Goal: Information Seeking & Learning: Learn about a topic

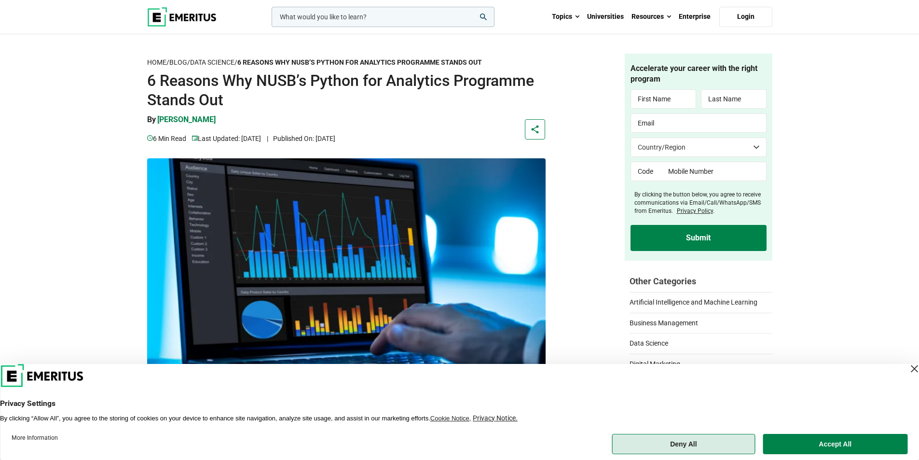
click at [701, 443] on button "Deny All" at bounding box center [683, 444] width 143 height 20
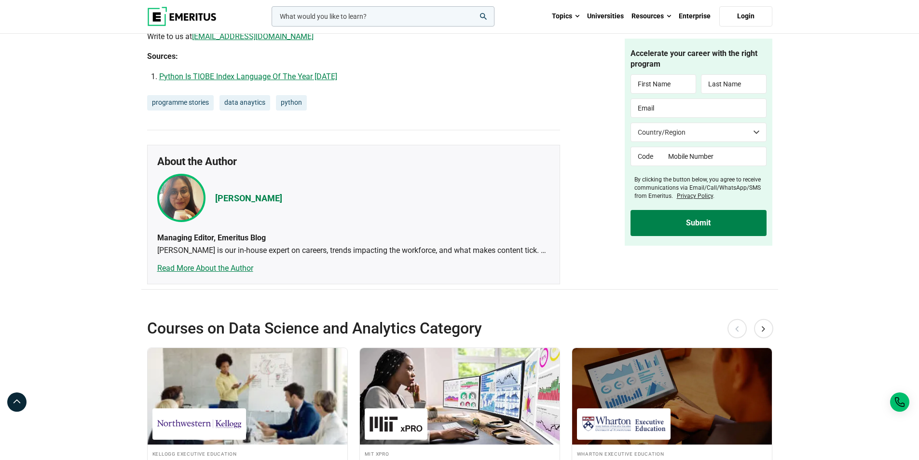
scroll to position [2413, 0]
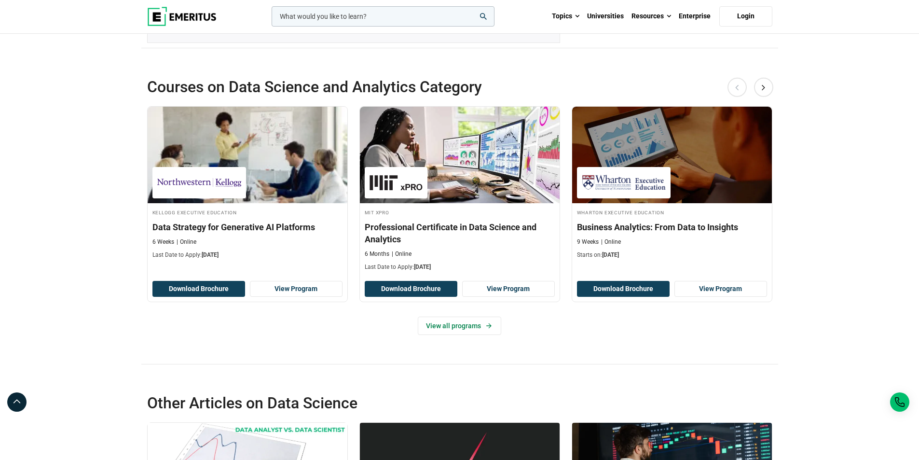
click at [101, 264] on div "Courses on Data Science and Analytics Category Previous [PERSON_NAME] Executive…" at bounding box center [459, 206] width 919 height 317
click at [805, 190] on div "Courses on Data Science and Analytics Category Previous [PERSON_NAME] Executive…" at bounding box center [459, 206] width 919 height 317
click at [762, 97] on button "Next" at bounding box center [763, 87] width 19 height 19
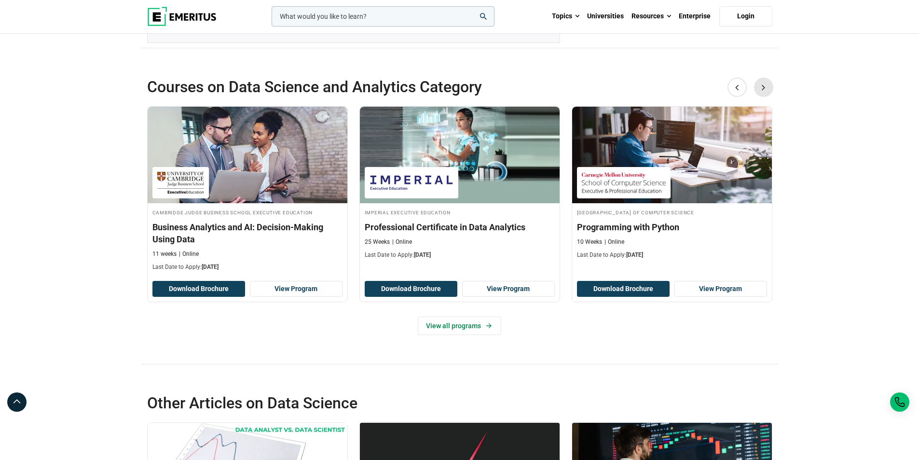
click at [760, 97] on button "Next" at bounding box center [763, 87] width 19 height 19
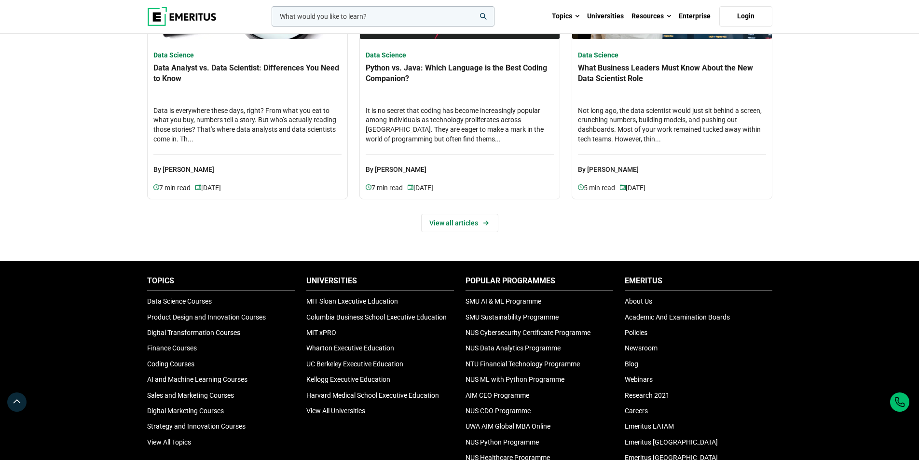
scroll to position [3137, 0]
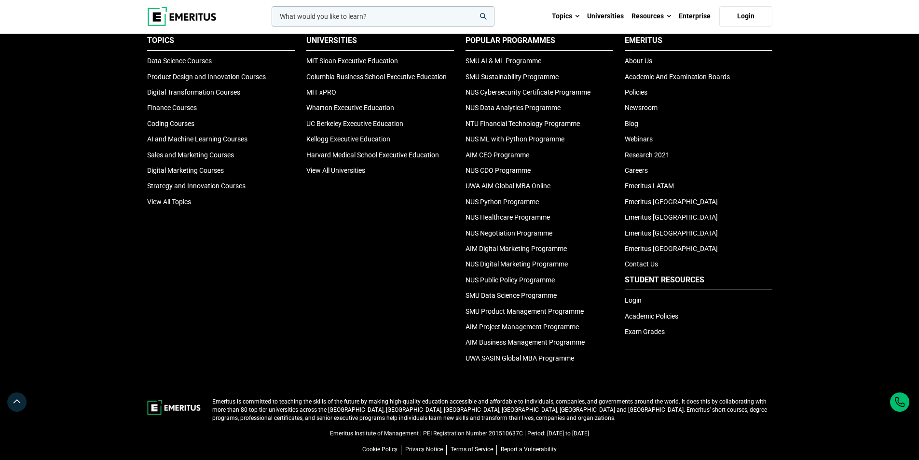
click at [59, 211] on footer "Topics Data Science Courses Product Design and Innovation Courses Digital Trans…" at bounding box center [459, 202] width 919 height 362
click at [62, 198] on footer "Topics Data Science Courses Product Design and Innovation Courses Digital Trans…" at bounding box center [459, 202] width 919 height 362
click at [240, 256] on div "Topics Data Science Courses Product Design and Innovation Courses Digital Trans…" at bounding box center [220, 201] width 159 height 333
click at [208, 96] on link "Digital Transformation Courses" at bounding box center [193, 92] width 93 height 8
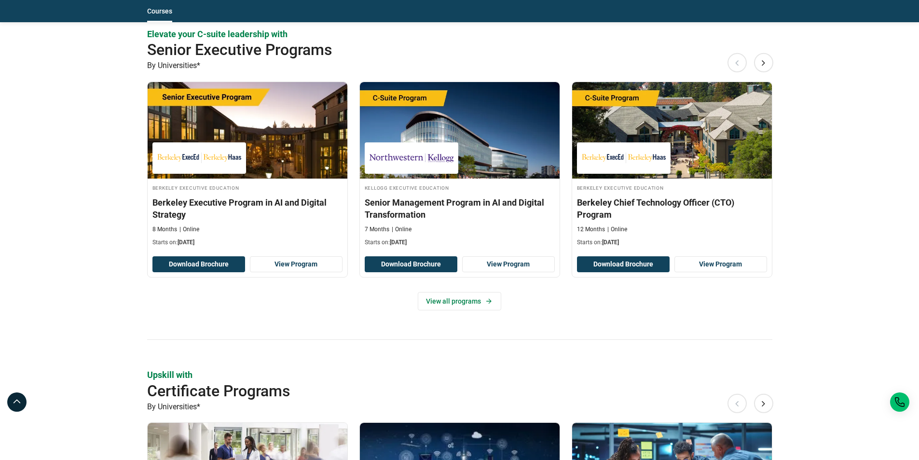
scroll to position [724, 0]
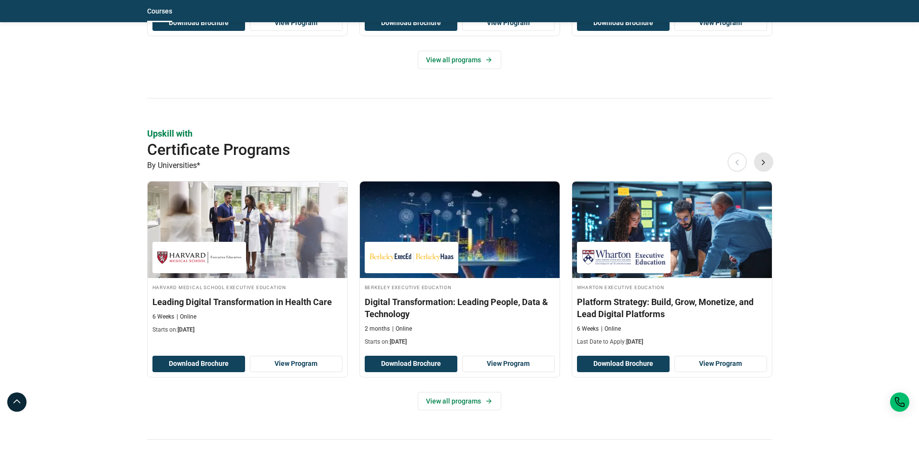
click at [763, 166] on button "Next" at bounding box center [763, 162] width 19 height 19
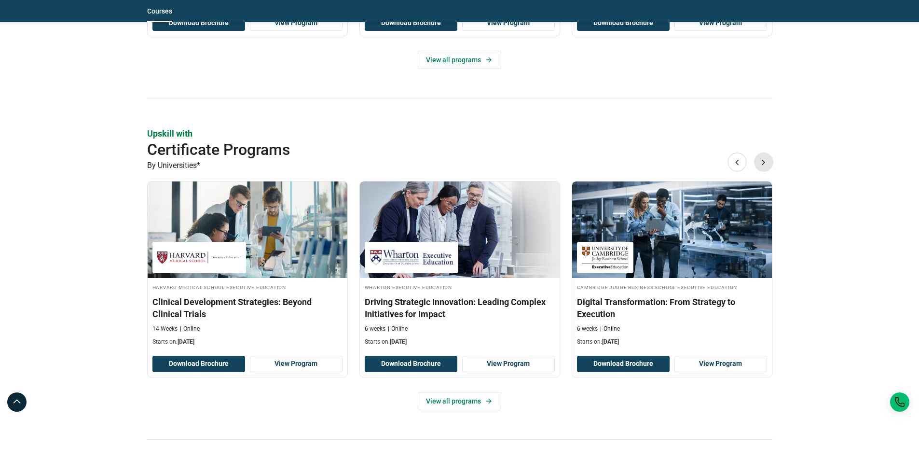
click at [764, 157] on button "Next" at bounding box center [763, 162] width 19 height 19
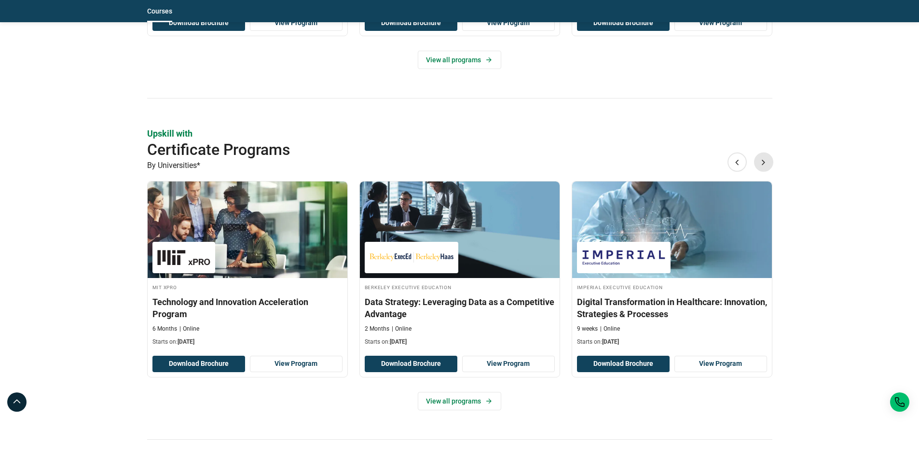
click at [763, 157] on button "Next" at bounding box center [763, 162] width 19 height 19
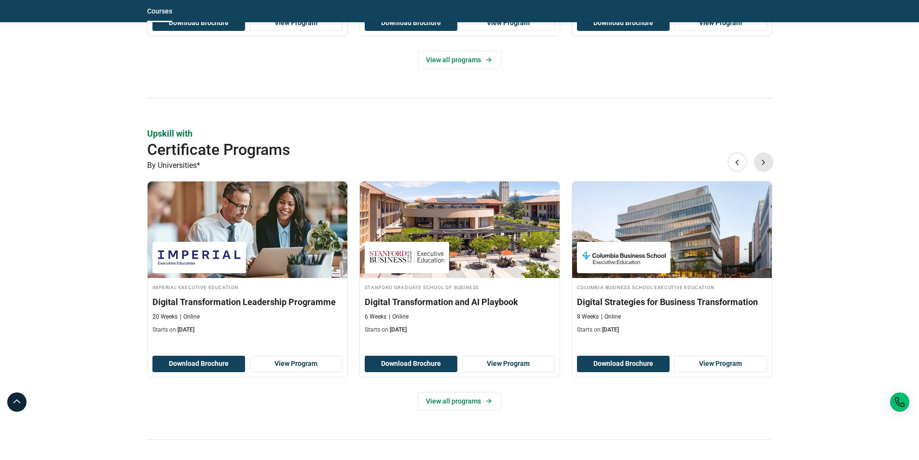
click at [763, 157] on button "Next" at bounding box center [763, 162] width 19 height 19
